Goal: Task Accomplishment & Management: Complete application form

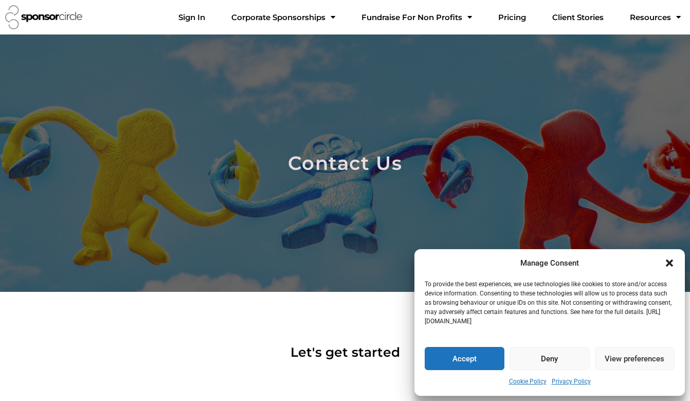
click at [463, 358] on button "Accept" at bounding box center [465, 358] width 80 height 23
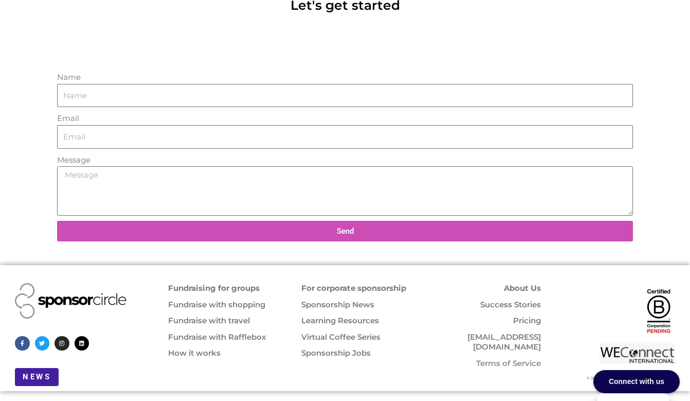
scroll to position [348, 0]
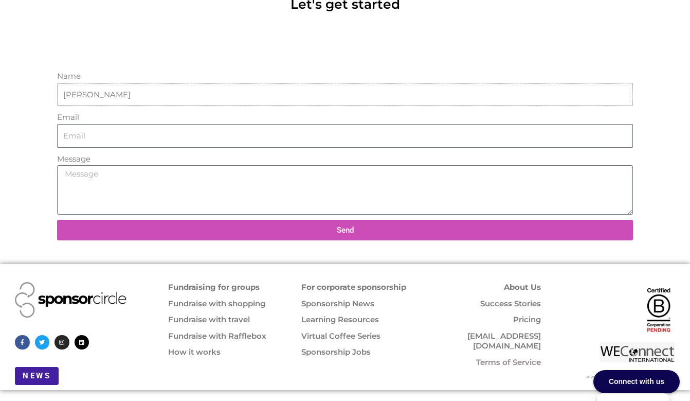
type input "[PERSON_NAME]"
type input "[EMAIL_ADDRESS][DOMAIN_NAME]"
click at [66, 171] on textarea "Message" at bounding box center [345, 189] width 576 height 49
type textarea "Please Unsubscribe me now. Thank you"
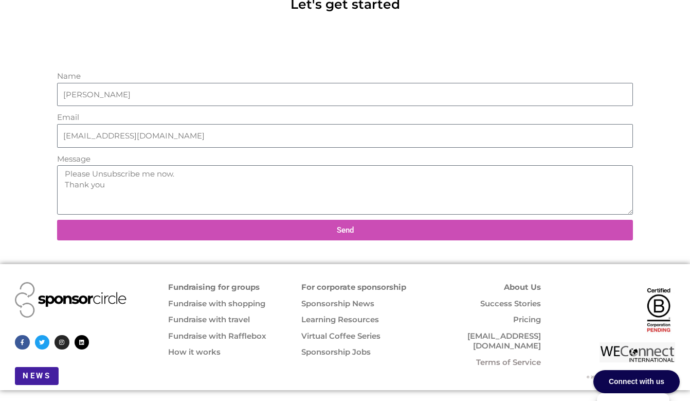
click at [633, 377] on div "Connect with us" at bounding box center [636, 381] width 86 height 23
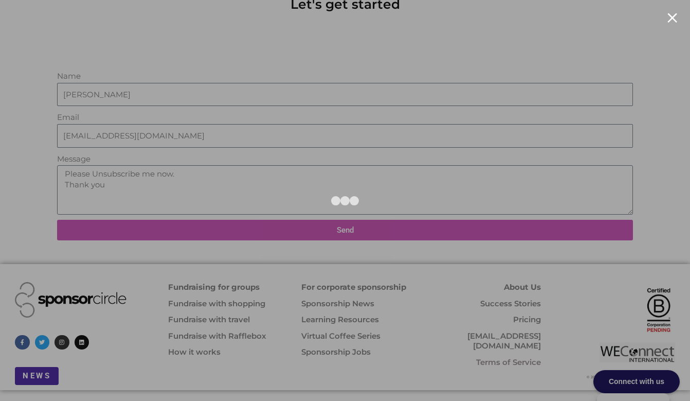
click at [670, 15] on div at bounding box center [673, 18] width 10 height 10
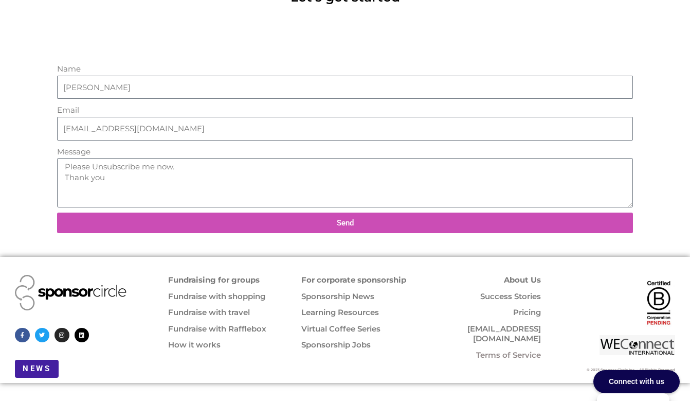
scroll to position [354, 0]
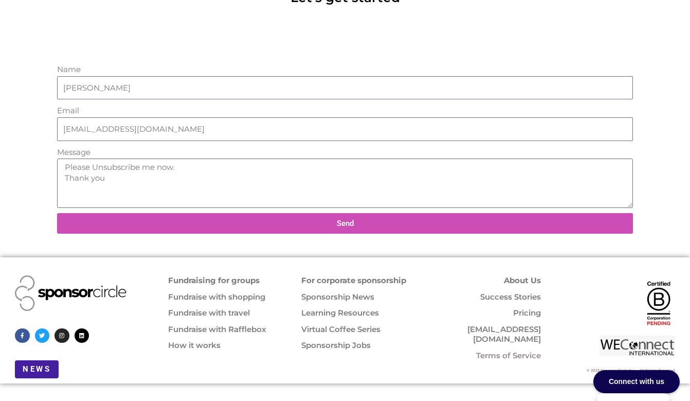
click at [348, 220] on span "Send" at bounding box center [345, 224] width 17 height 8
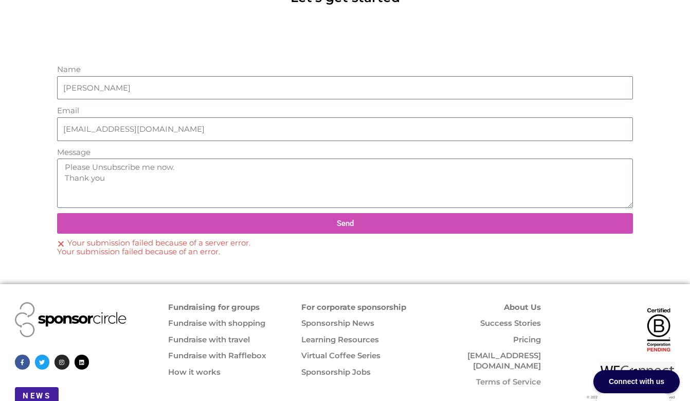
click at [169, 261] on div "Name [PERSON_NAME] Email [EMAIL_ADDRESS][DOMAIN_NAME] Message Please Unsubscrib…" at bounding box center [345, 161] width 586 height 207
click at [40, 193] on section "Name [PERSON_NAME] Email [EMAIL_ADDRESS][DOMAIN_NAME] Message Please Unsubscrib…" at bounding box center [345, 161] width 617 height 207
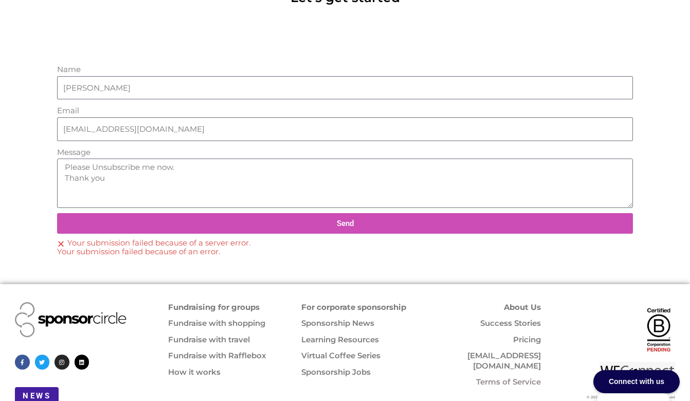
click at [40, 193] on section "Name [PERSON_NAME] Email [EMAIL_ADDRESS][DOMAIN_NAME] Message Please Unsubscrib…" at bounding box center [345, 161] width 617 height 207
click at [348, 220] on span "Send" at bounding box center [345, 224] width 17 height 8
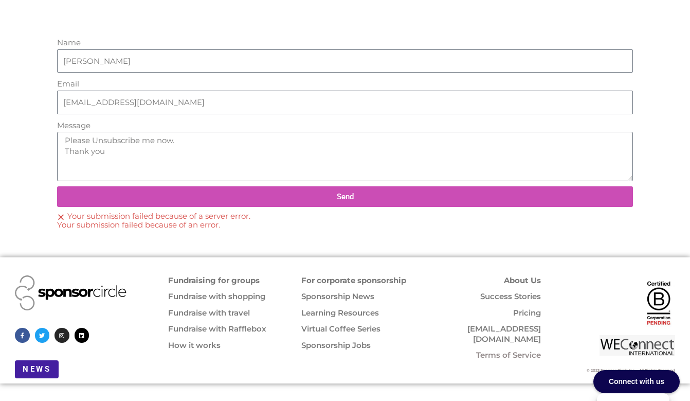
scroll to position [381, 0]
